Goal: Information Seeking & Learning: Find specific fact

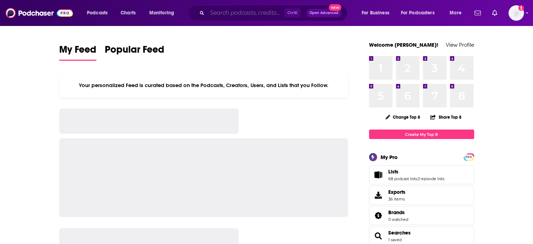
click at [263, 14] on input "Search podcasts, credits, & more..." at bounding box center [245, 12] width 77 height 11
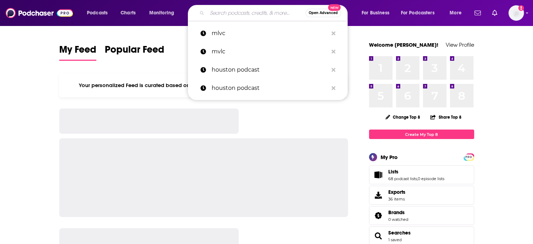
paste input "Empty Plates Podcast"
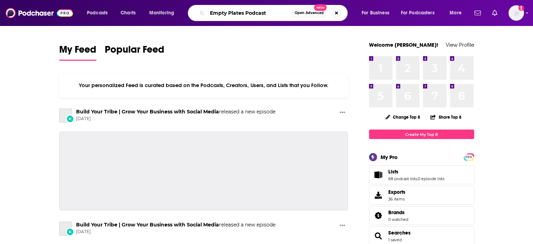
type input "Empty Plates Podcast"
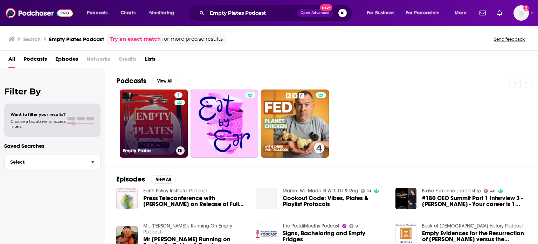
click at [142, 119] on link "1 Empty Plates" at bounding box center [154, 123] width 68 height 68
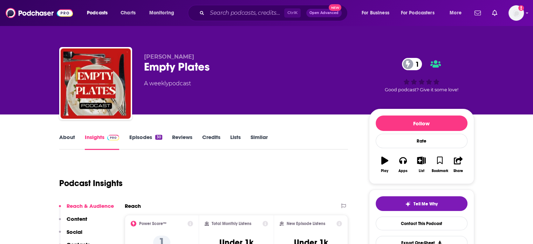
click at [148, 137] on link "Episodes 30" at bounding box center [145, 141] width 33 height 16
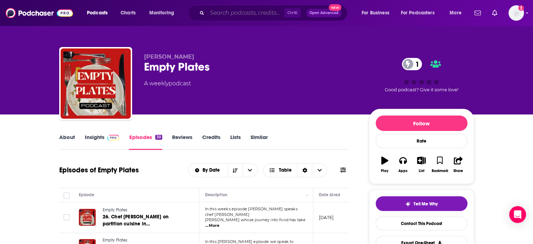
click at [240, 14] on input "Search podcasts, credits, & more..." at bounding box center [245, 12] width 77 height 11
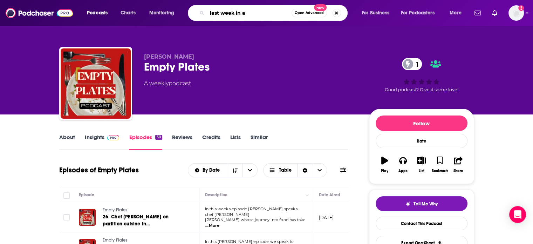
type input "last week in ai"
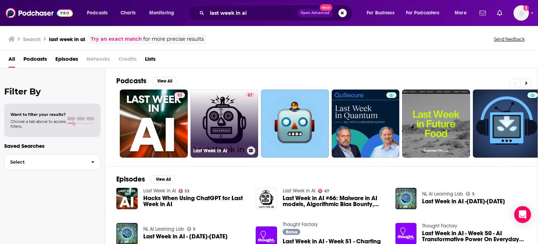
click at [213, 120] on link "67 Last Week in AI" at bounding box center [225, 123] width 68 height 68
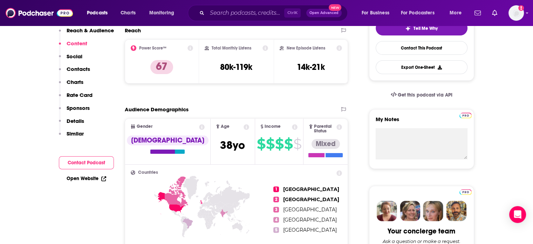
scroll to position [70, 0]
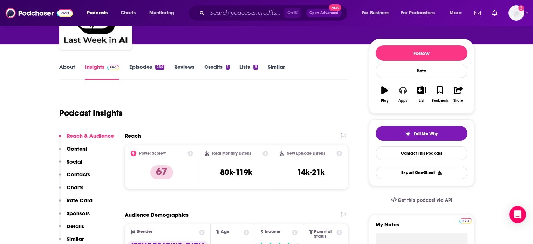
click at [403, 93] on icon "button" at bounding box center [403, 90] width 8 height 8
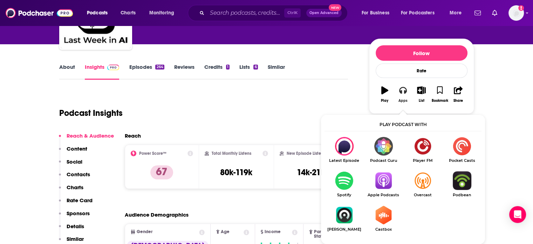
scroll to position [105, 0]
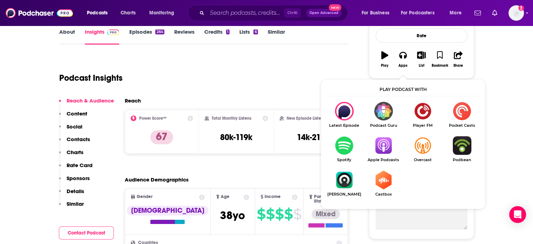
click at [456, 143] on img "Show Listen On dropdown" at bounding box center [461, 145] width 39 height 19
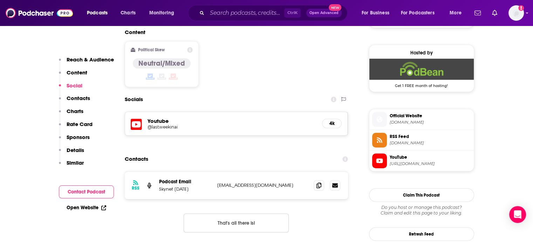
scroll to position [561, 0]
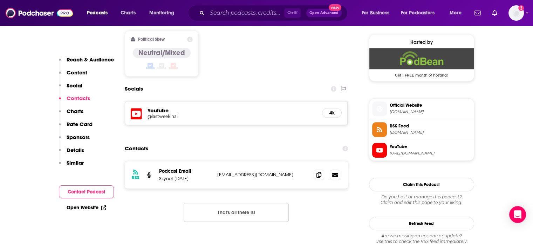
click at [404, 128] on span "RSS Feed" at bounding box center [430, 126] width 81 height 6
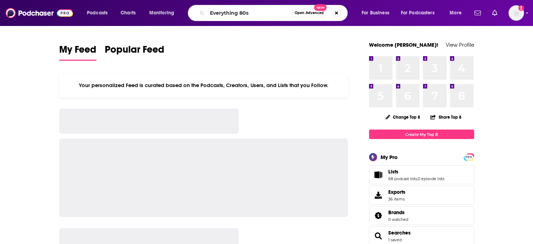
type input "Everything 80s"
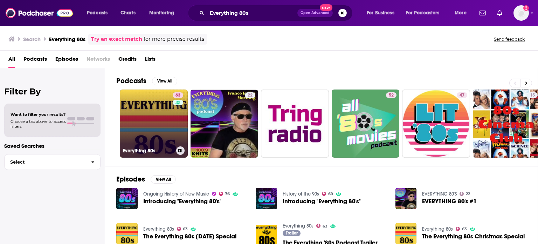
click at [150, 122] on link "63 Everything 80s" at bounding box center [154, 123] width 68 height 68
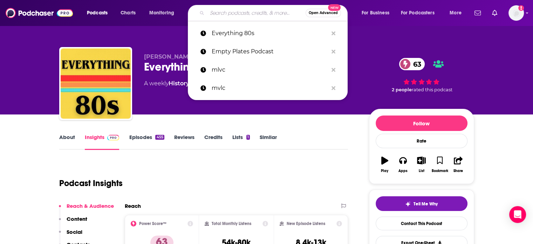
click at [235, 9] on input "Search podcasts, credits, & more..." at bounding box center [256, 12] width 98 height 11
paste input "Daily Sync"
type input "Daily Sync"
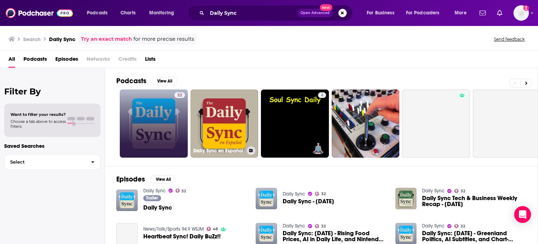
click at [167, 116] on link "32" at bounding box center [154, 123] width 68 height 68
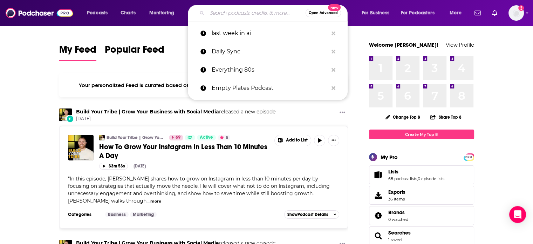
click at [230, 12] on input "Search podcasts, credits, & more..." at bounding box center [256, 12] width 98 height 11
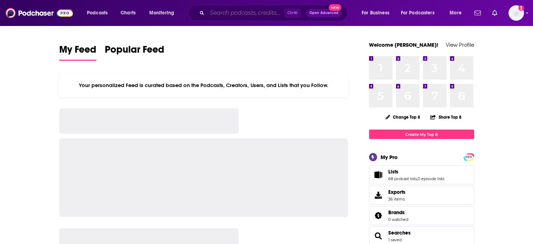
click at [231, 15] on input "Search podcasts, credits, & more..." at bounding box center [245, 12] width 77 height 11
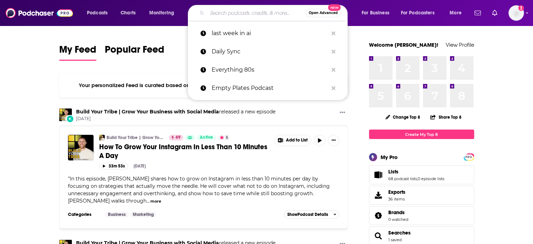
type input "a"
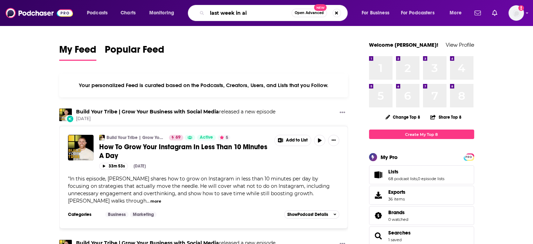
type input "last week in ai"
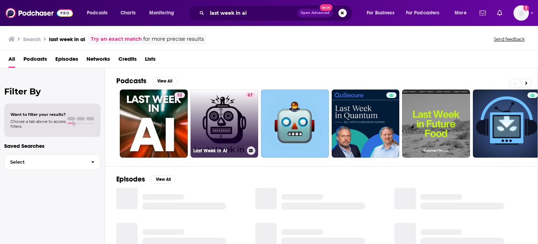
click at [206, 117] on link "67 Last Week in AI" at bounding box center [225, 123] width 68 height 68
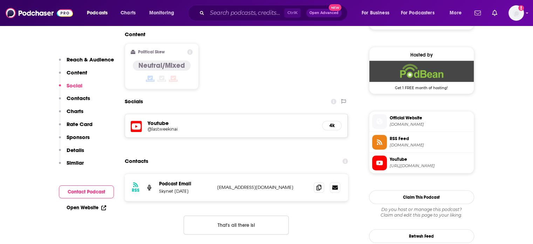
scroll to position [596, 0]
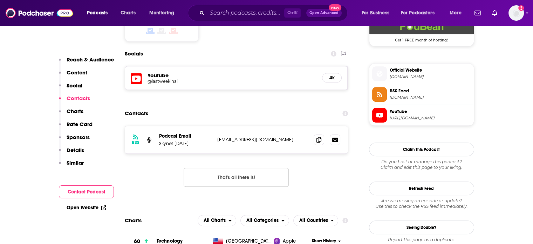
click at [403, 95] on span "[DOMAIN_NAME]" at bounding box center [430, 97] width 81 height 5
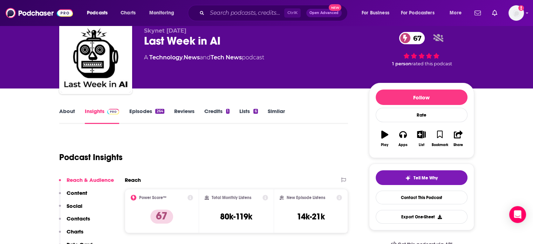
scroll to position [0, 0]
